Goal: Transaction & Acquisition: Subscribe to service/newsletter

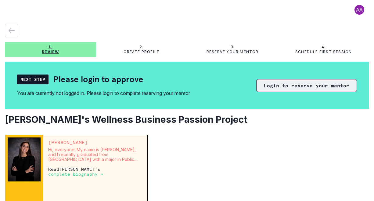
click at [300, 88] on button "Login to reserve your mentor" at bounding box center [306, 85] width 101 height 13
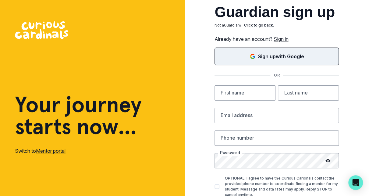
click at [271, 56] on p "Sign up with Google" at bounding box center [281, 56] width 46 height 7
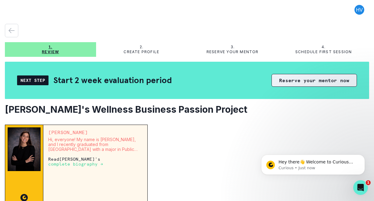
click at [305, 80] on button "Reserve your mentor now" at bounding box center [313, 80] width 85 height 13
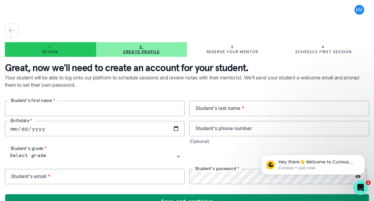
click at [93, 105] on input "text" at bounding box center [95, 108] width 180 height 15
type input "[PERSON_NAME]"
type input "von [PERSON_NAME]"
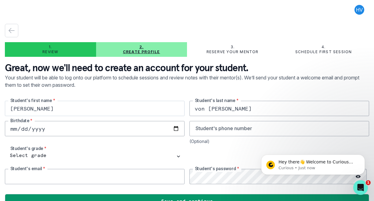
type input "[EMAIL_ADDRESS][DOMAIN_NAME]"
click at [76, 127] on input "date" at bounding box center [95, 128] width 180 height 15
type input "[DATE]"
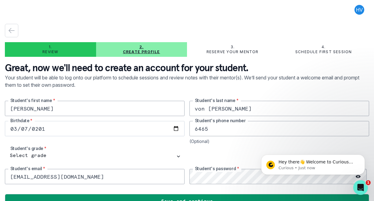
type input "6465911122"
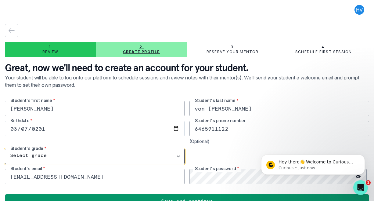
select select "8th Grade"
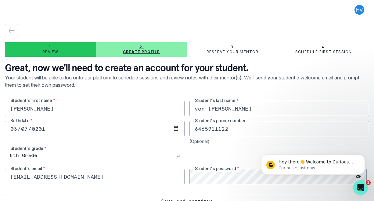
click at [128, 197] on button "Save and continue" at bounding box center [187, 201] width 364 height 14
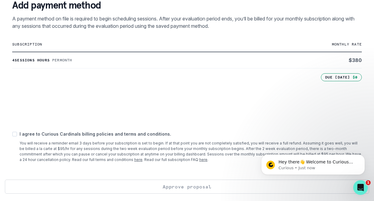
scroll to position [125, 0]
